Goal: Task Accomplishment & Management: Manage account settings

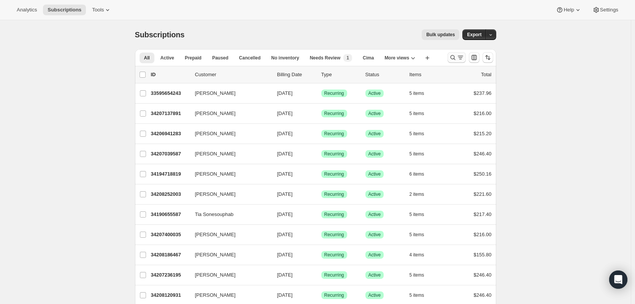
click at [453, 57] on icon "Search and filter results" at bounding box center [452, 57] width 5 height 5
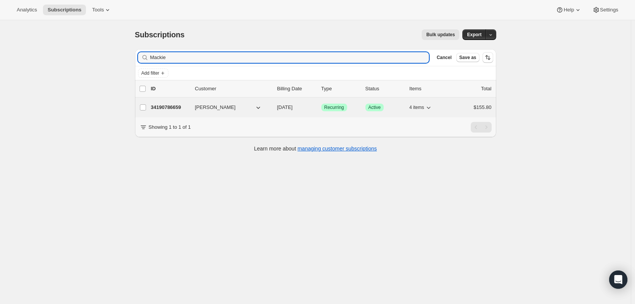
type input "Mackie"
click at [175, 106] on p "34190786659" at bounding box center [170, 107] width 38 height 8
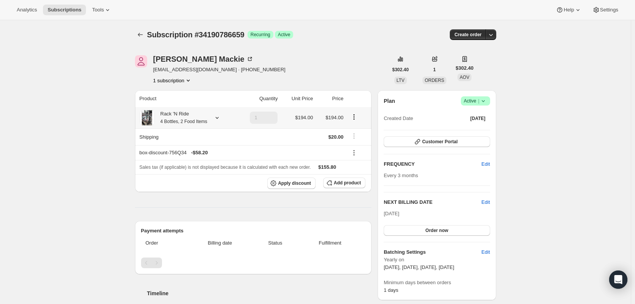
click at [221, 119] on icon at bounding box center [217, 118] width 8 height 8
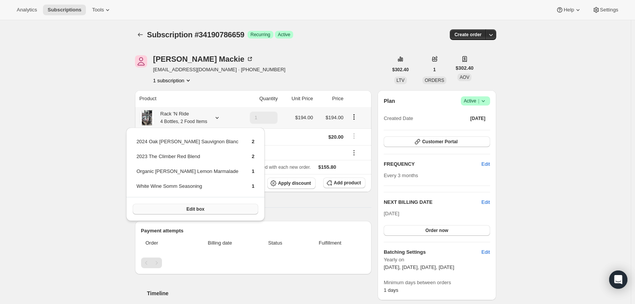
click at [195, 208] on button "Edit box" at bounding box center [196, 208] width 126 height 11
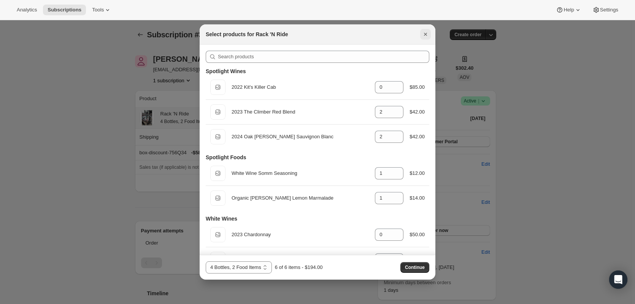
click at [428, 34] on icon "Close" at bounding box center [426, 34] width 8 height 8
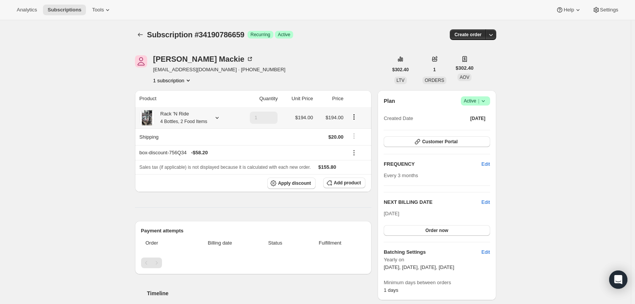
click at [221, 121] on icon at bounding box center [217, 118] width 8 height 8
